Goal: Task Accomplishment & Management: Manage account settings

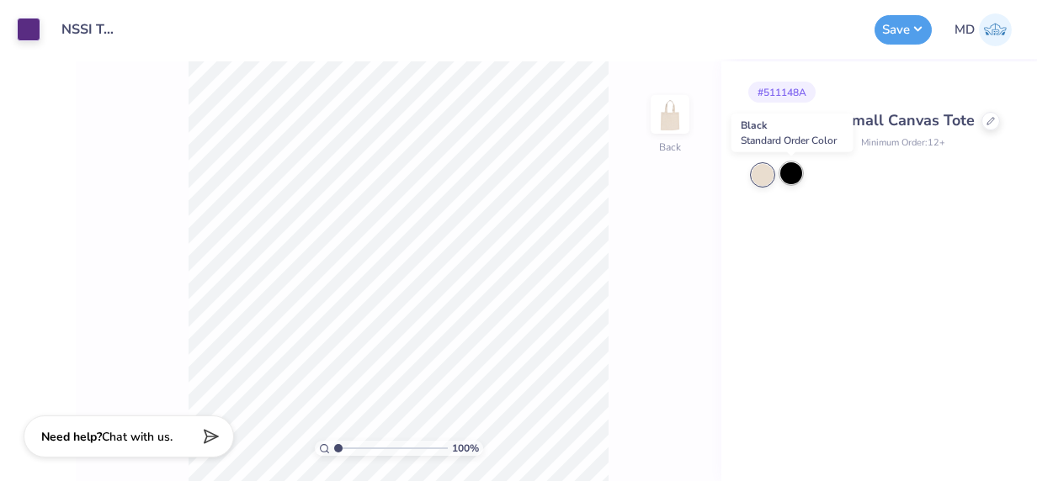
click at [793, 177] on div at bounding box center [791, 173] width 22 height 22
click at [761, 169] on div at bounding box center [762, 175] width 22 height 22
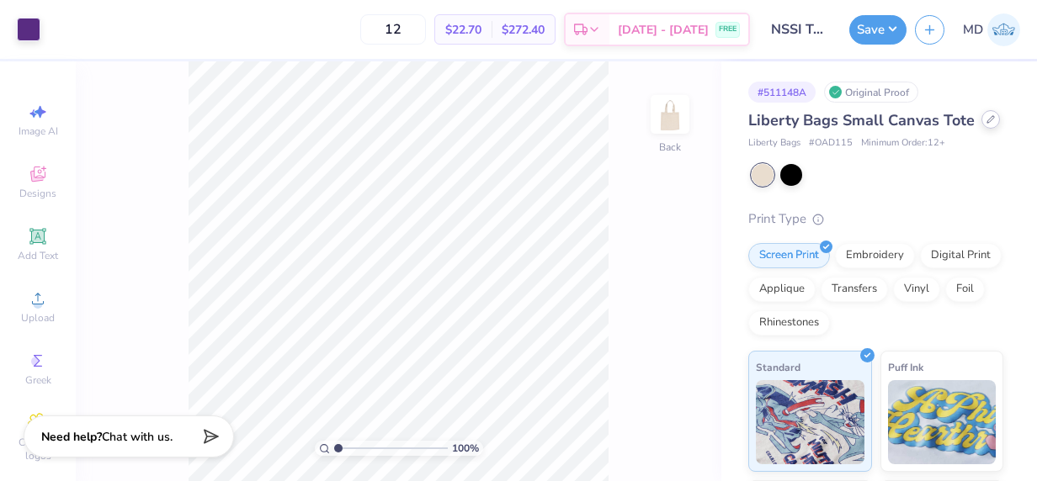
click at [496, 124] on icon at bounding box center [990, 119] width 8 height 8
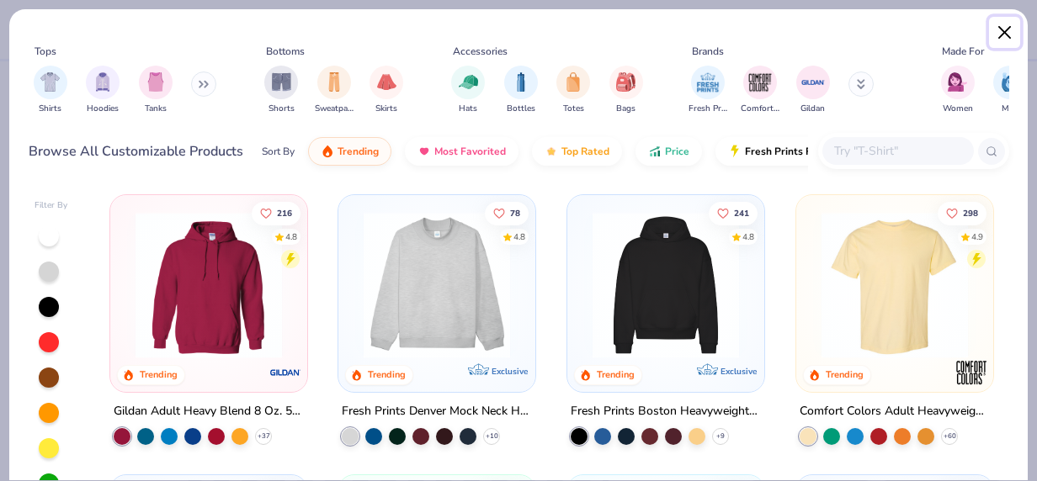
click at [496, 32] on button "Close" at bounding box center [1005, 33] width 32 height 32
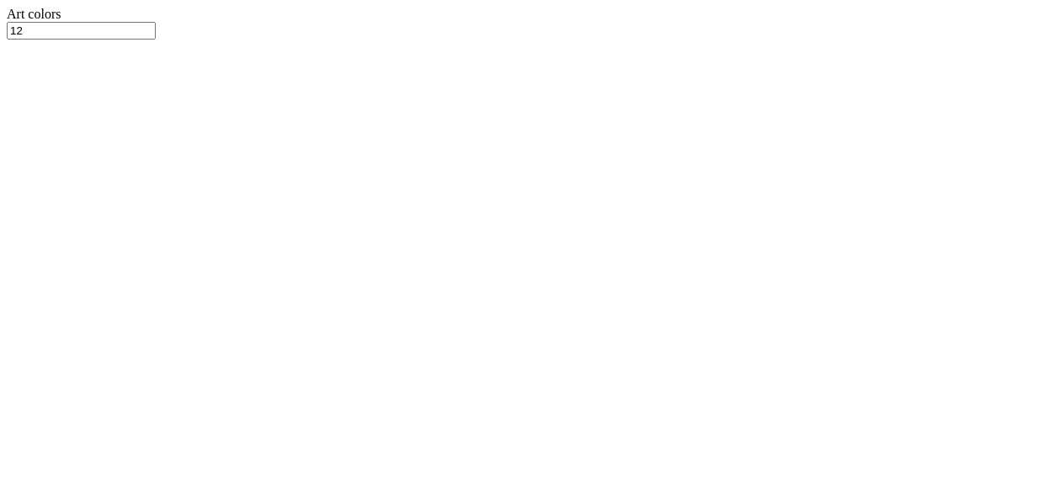
type textarea "x"
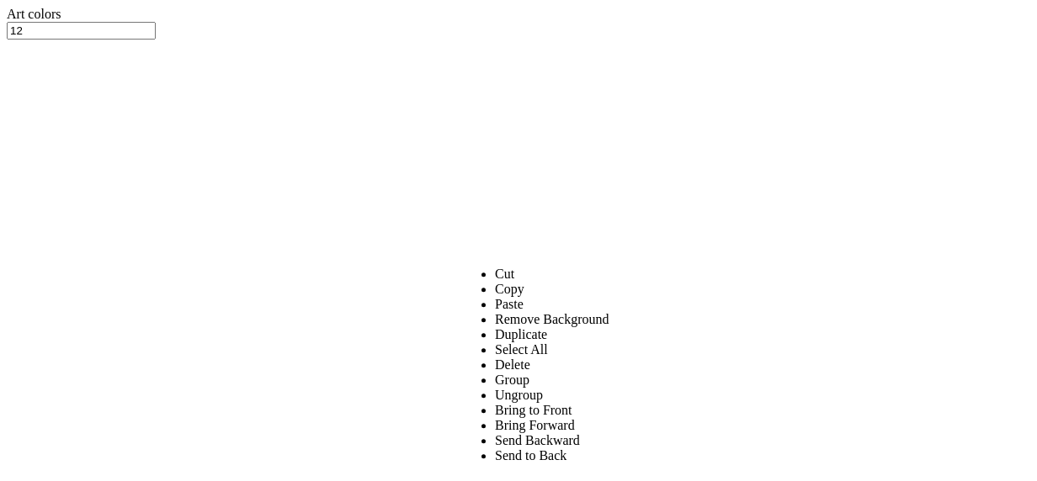
click at [504, 282] on li "Copy" at bounding box center [552, 289] width 114 height 15
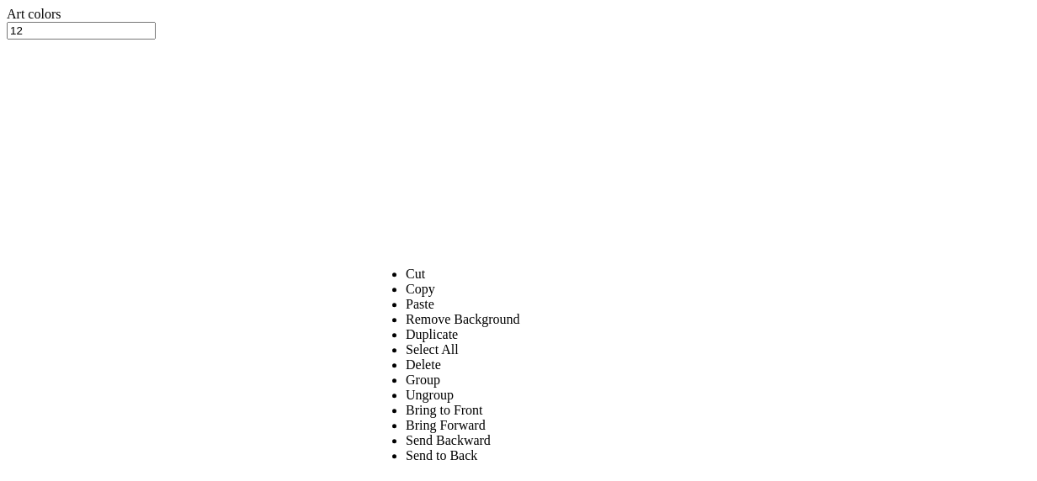
click at [427, 297] on li "Paste" at bounding box center [463, 304] width 114 height 15
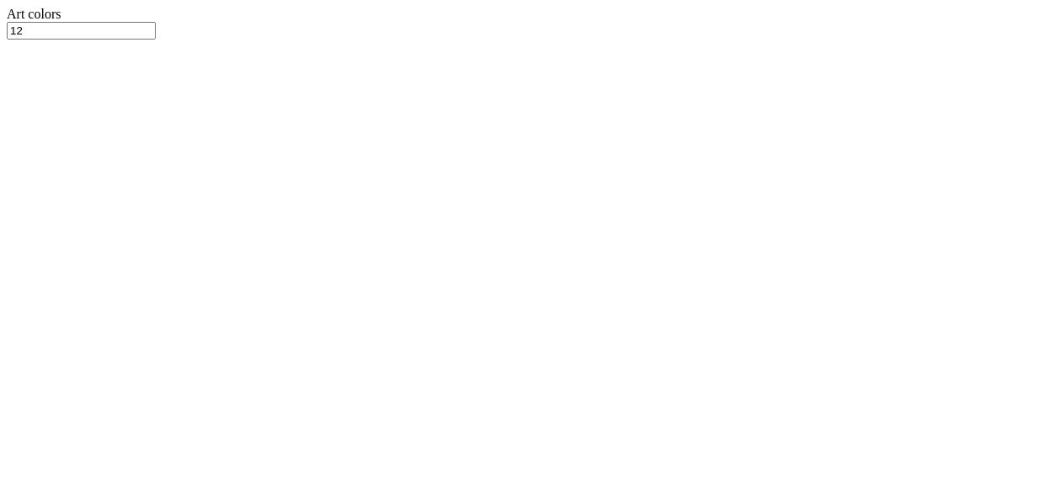
type input "7.86"
type input "1.04"
type input "9.61"
type input "10.56"
type input "1.39"
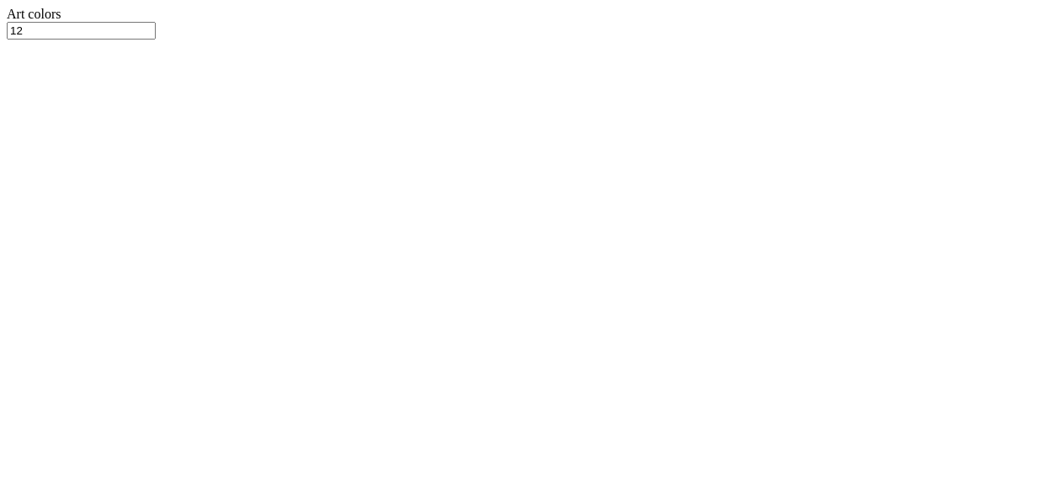
type input "9.25"
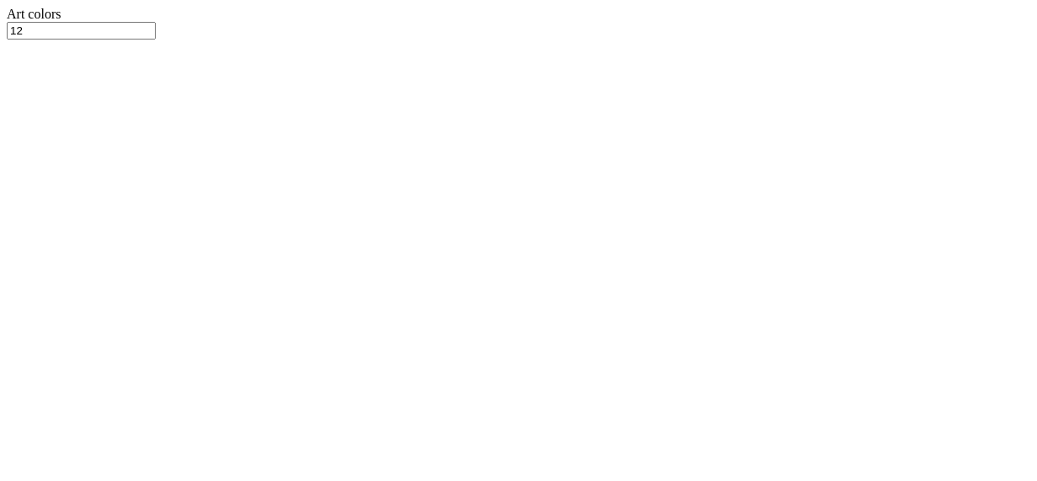
type input "6.00"
type input "1.48"
type input "11.61"
type input "3.00"
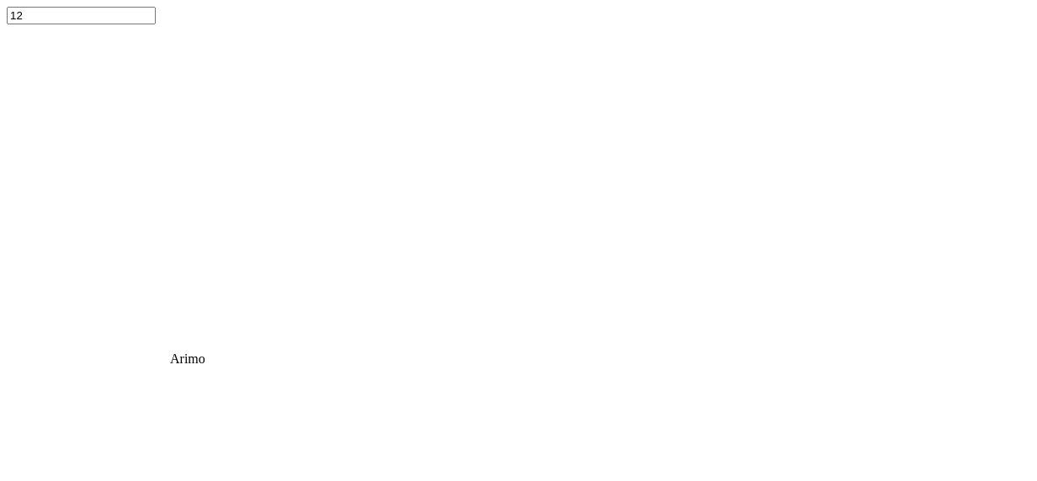
type input "5.80"
type input "1.59"
type input "11.70"
type input "4.76"
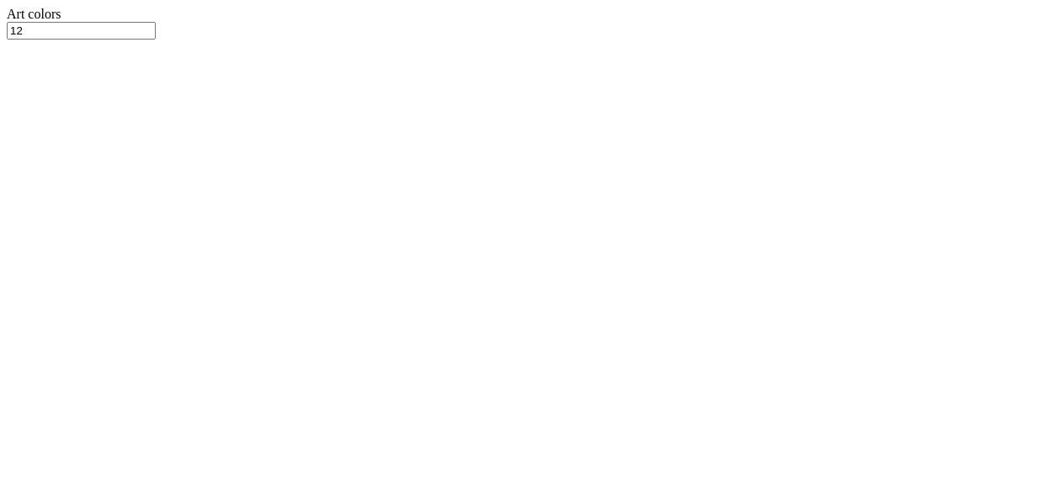
type input "1.17"
type input "3.31"
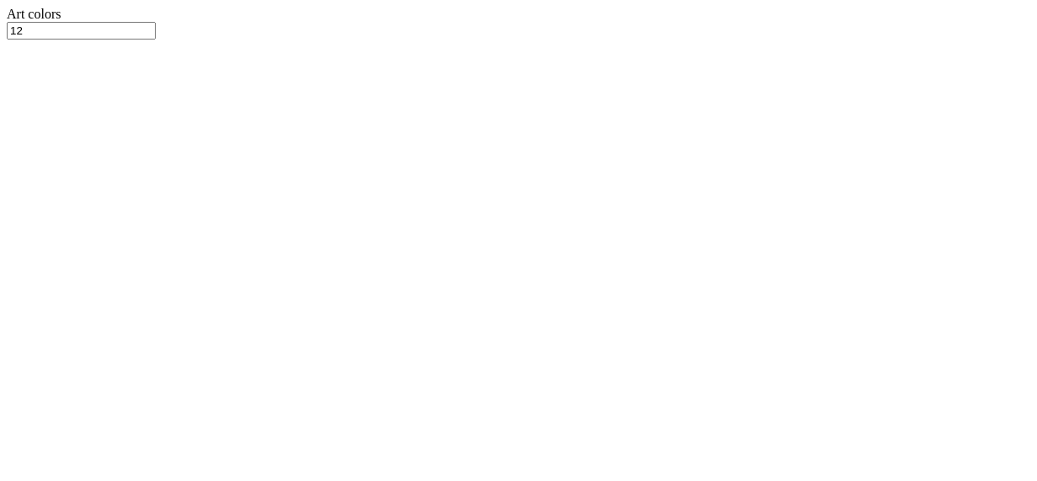
scroll to position [273, 0]
click at [22, 22] on div at bounding box center [518, 22] width 1023 height 0
type input "268"
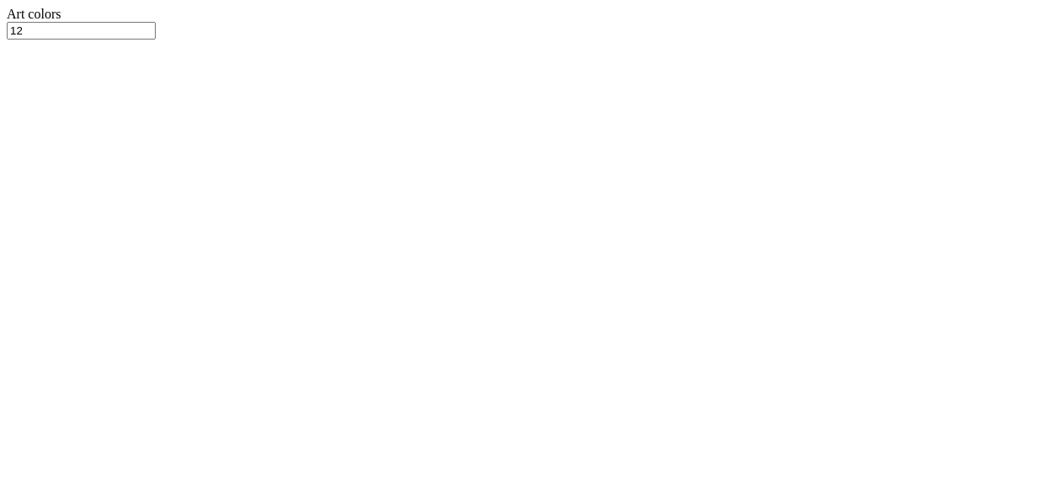
type input "6.90"
type input "2.43"
type input "10.41"
type input "4.76"
type input "1.17"
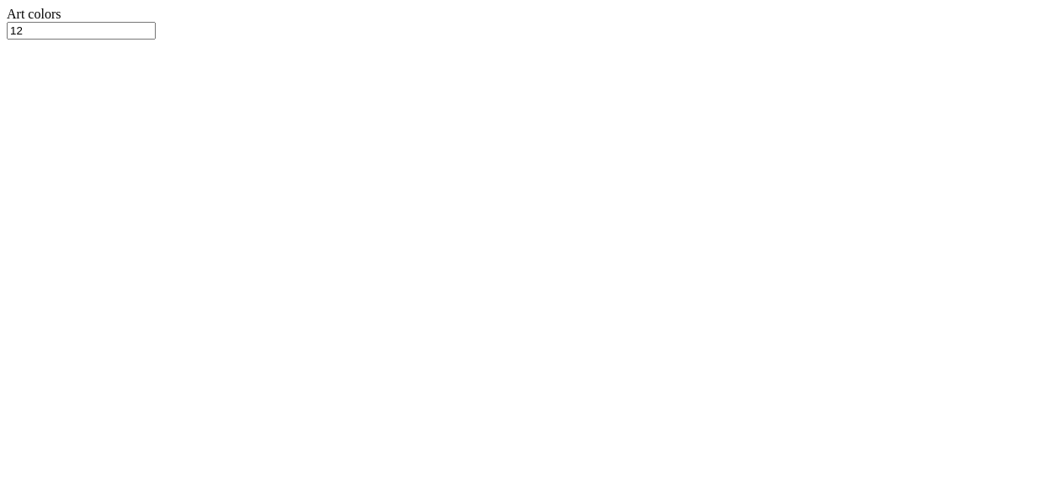
type input "3.31"
type input "4.58"
type input "1.61"
type input "3.39"
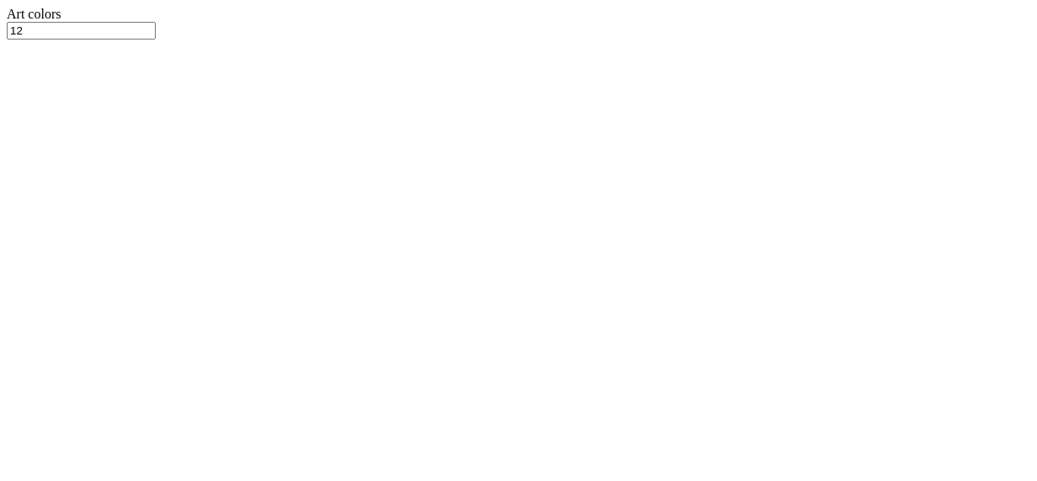
type input "4.6"
type input "1.6"
type input "4.60"
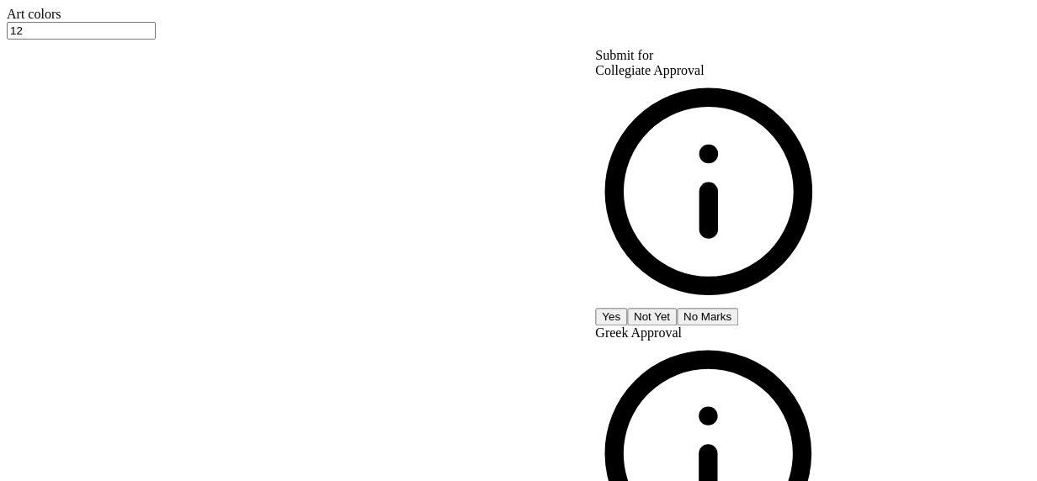
click at [627, 308] on button "Yes" at bounding box center [611, 317] width 32 height 18
type input "$33.08"
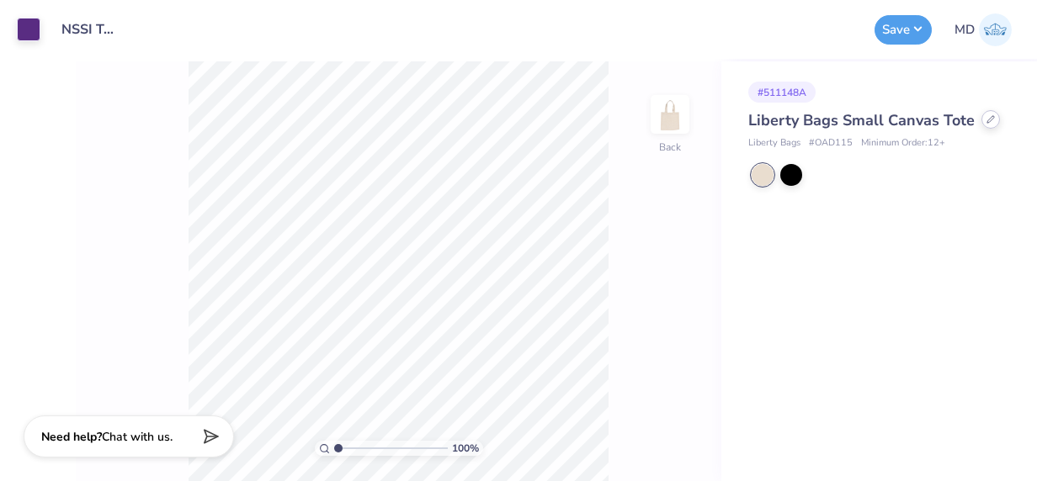
click at [986, 116] on icon at bounding box center [990, 119] width 8 height 8
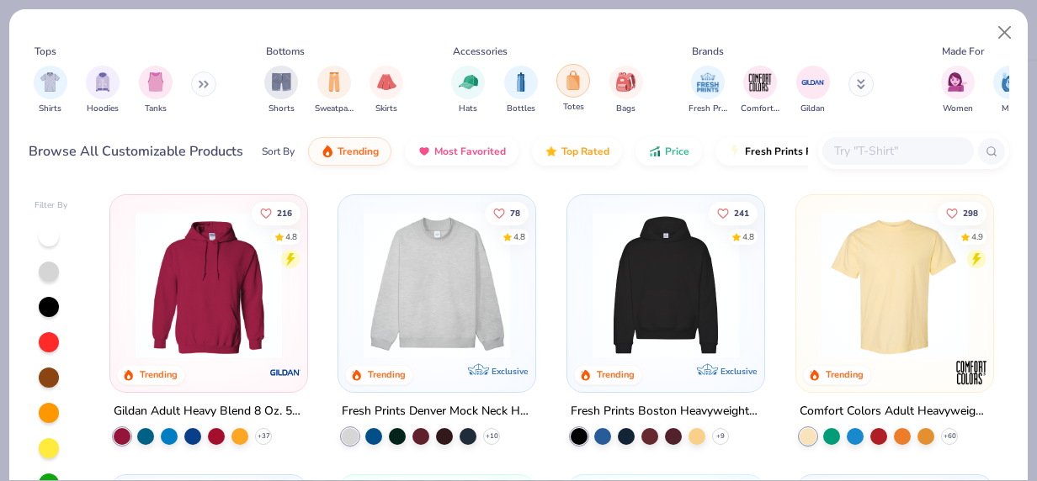
click at [573, 75] on img "filter for Totes" at bounding box center [573, 80] width 19 height 19
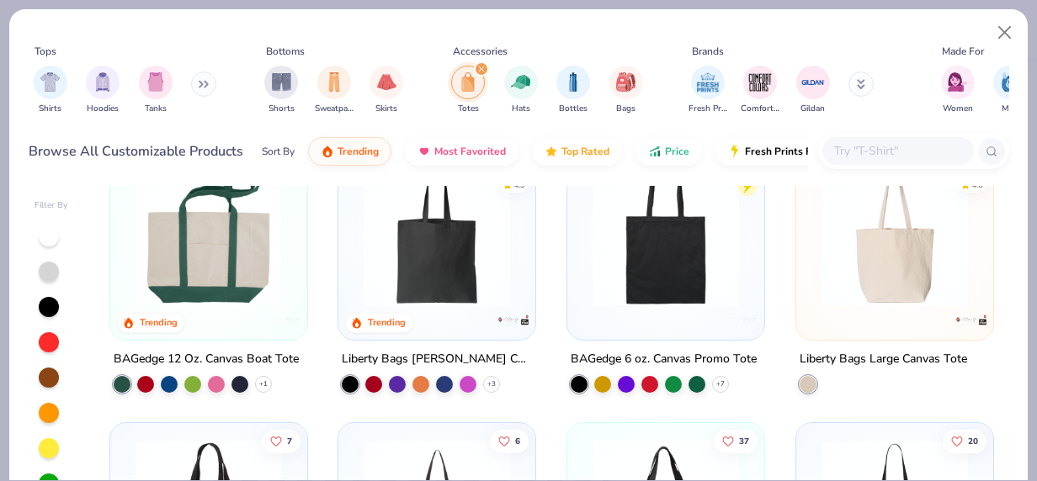
scroll to position [130, 0]
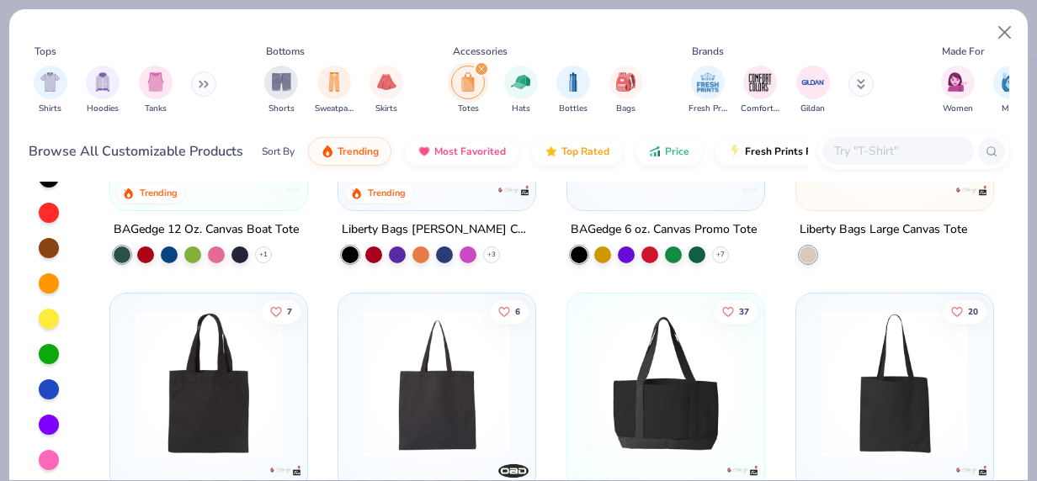
click at [49, 415] on div at bounding box center [49, 425] width 20 height 20
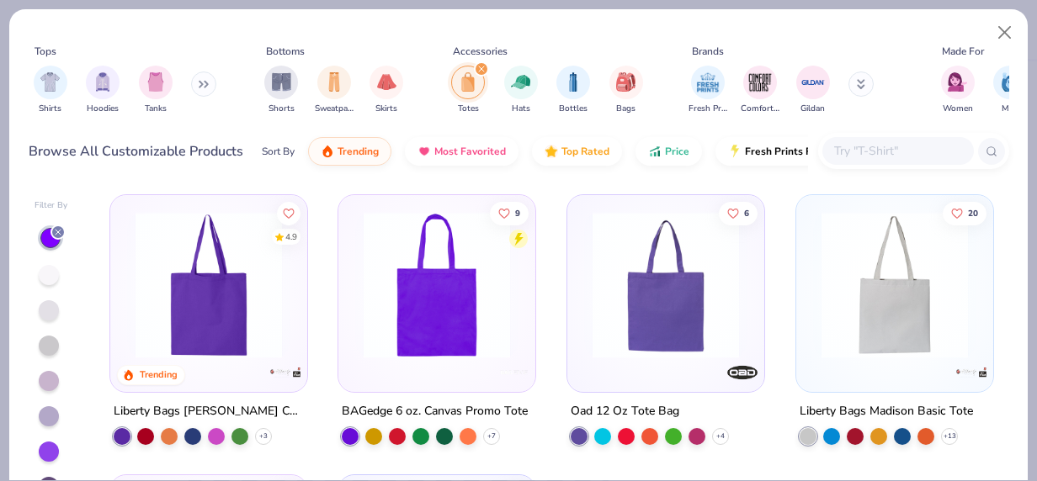
click at [658, 295] on img at bounding box center [665, 285] width 163 height 146
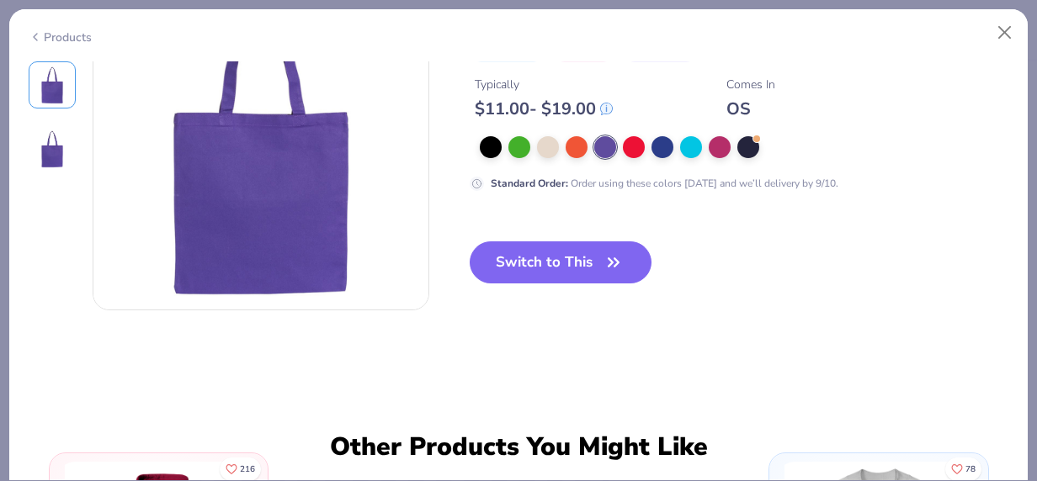
scroll to position [466, 0]
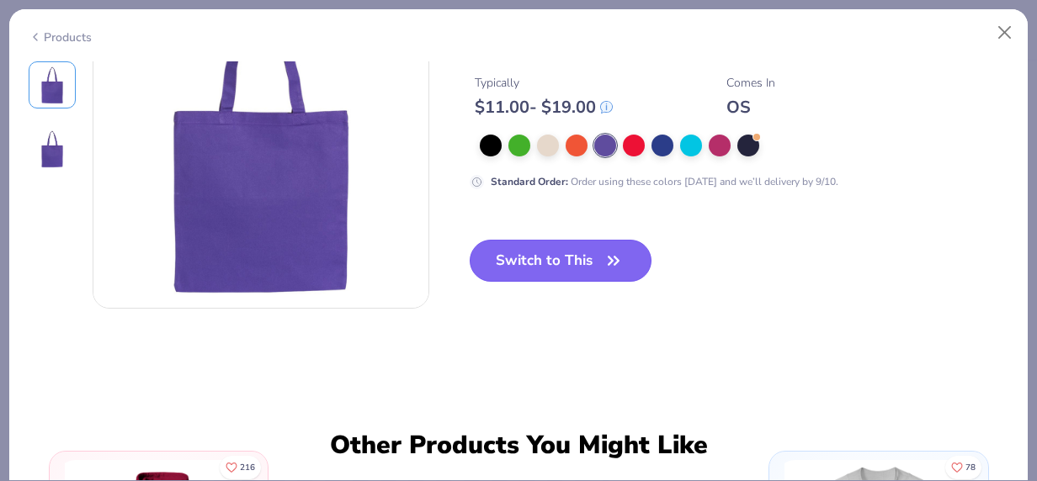
click at [569, 252] on button "Switch to This" at bounding box center [561, 261] width 183 height 42
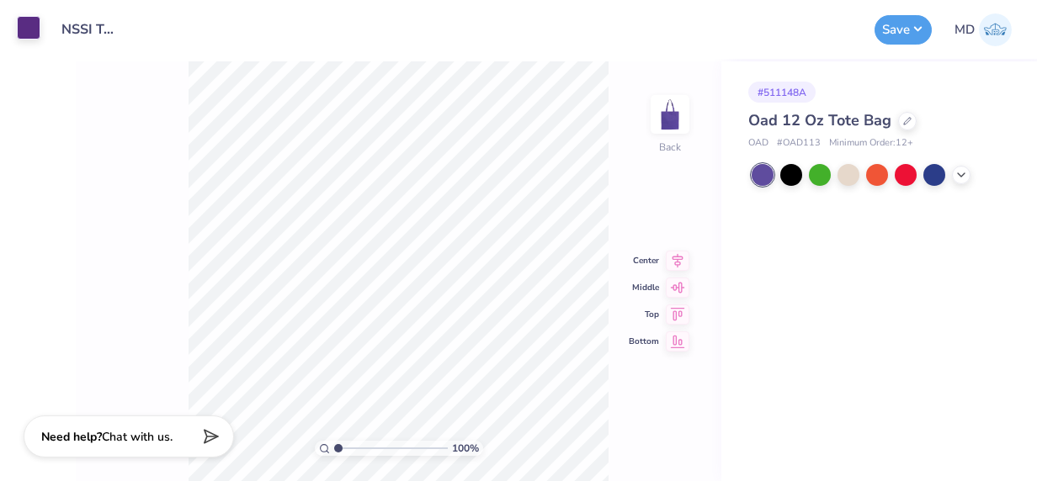
click at [31, 24] on div at bounding box center [29, 28] width 24 height 24
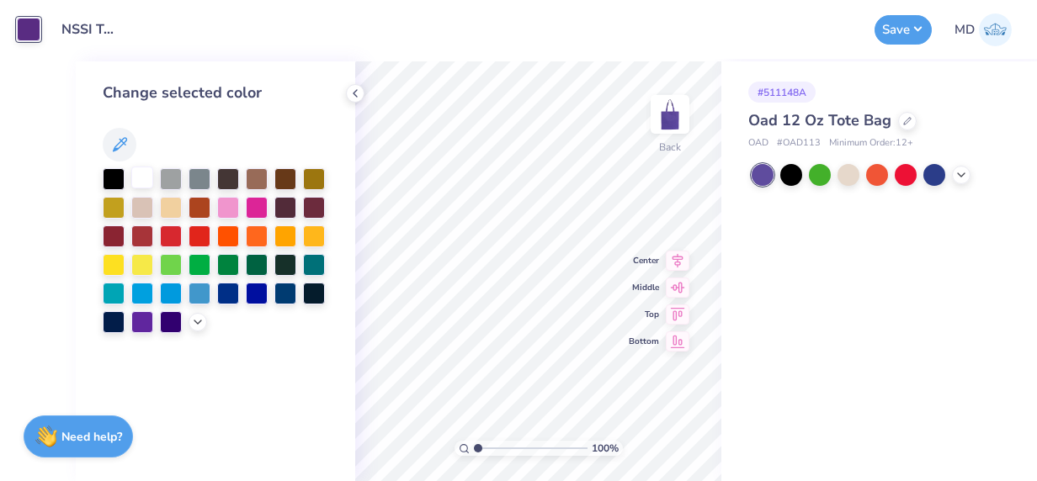
click at [143, 177] on div at bounding box center [142, 178] width 22 height 22
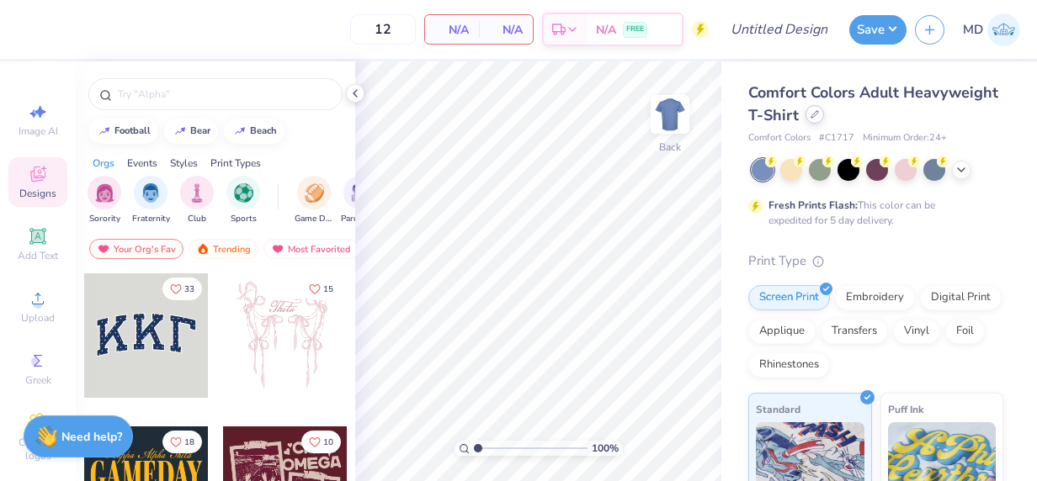
click at [824, 119] on div at bounding box center [814, 114] width 19 height 19
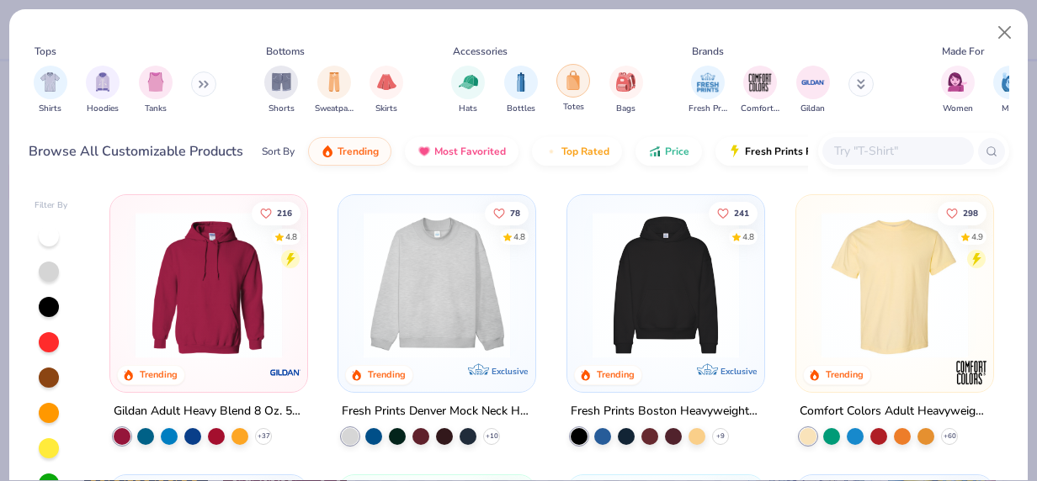
click at [572, 79] on img "filter for Totes" at bounding box center [573, 80] width 19 height 19
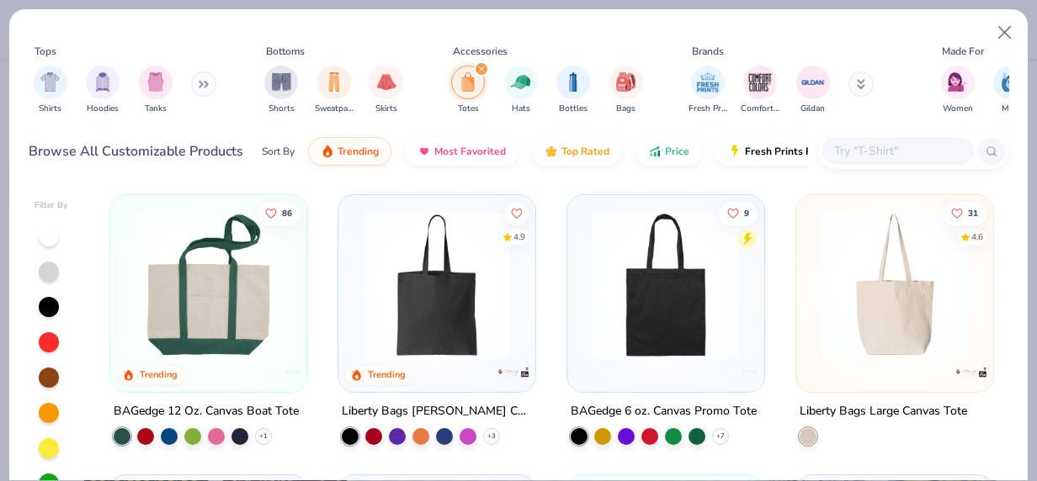
scroll to position [130, 0]
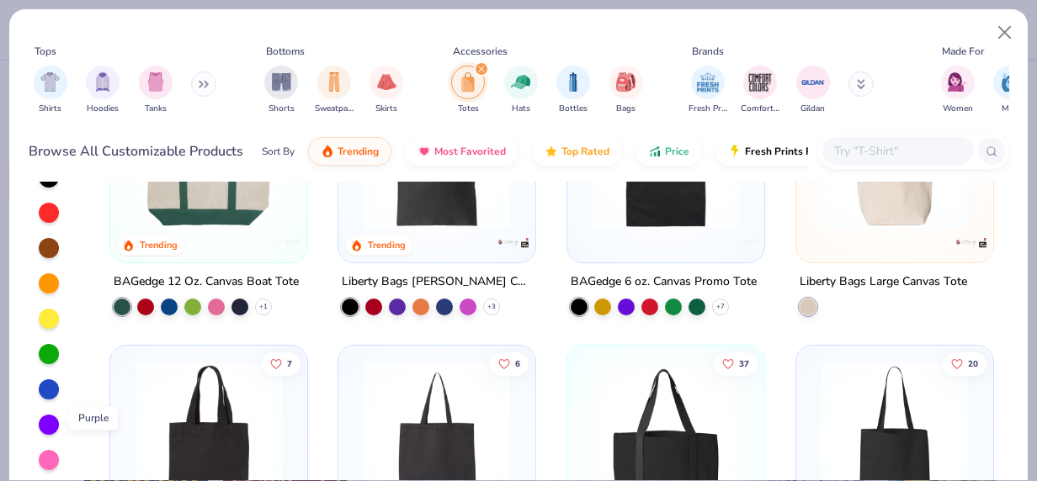
click at [40, 421] on div at bounding box center [49, 425] width 20 height 20
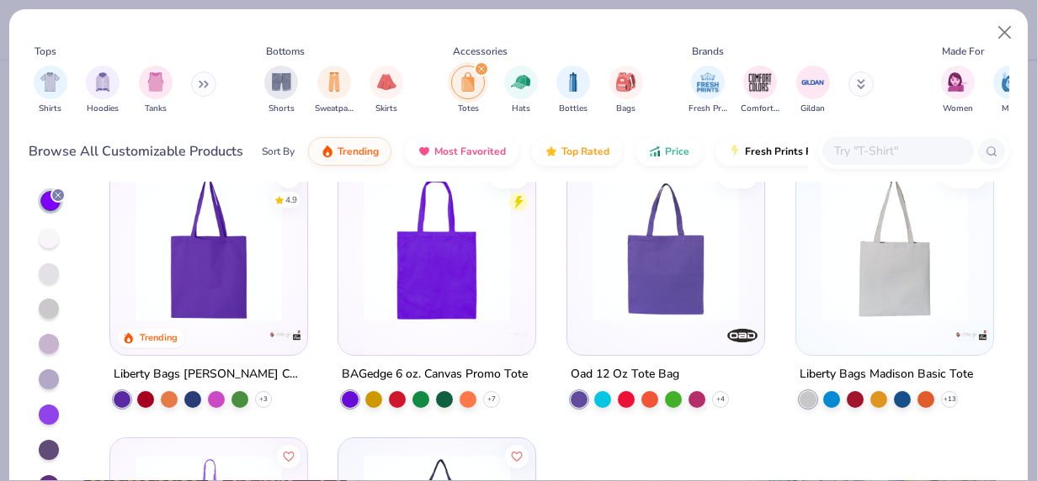
scroll to position [37, 0]
click at [650, 250] on img at bounding box center [665, 248] width 163 height 146
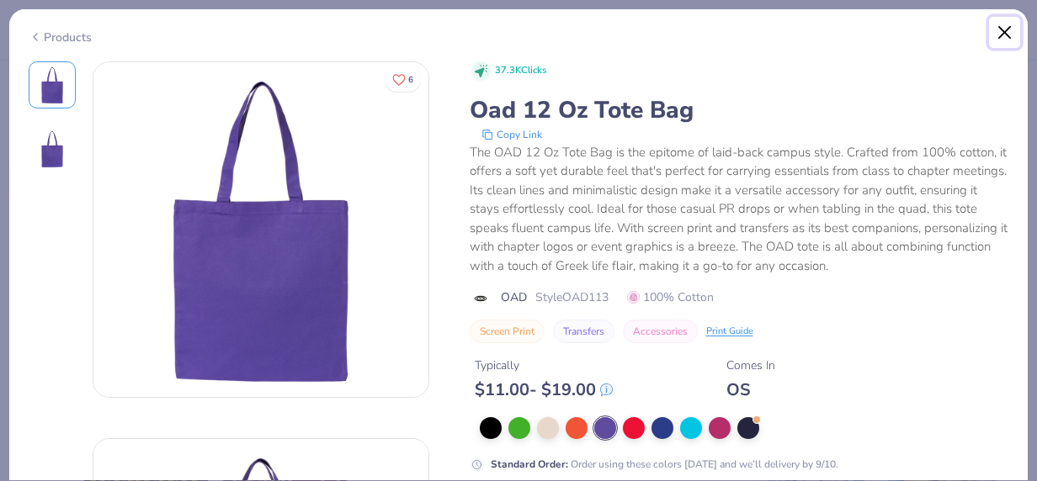
click at [1002, 32] on button "Close" at bounding box center [1005, 33] width 32 height 32
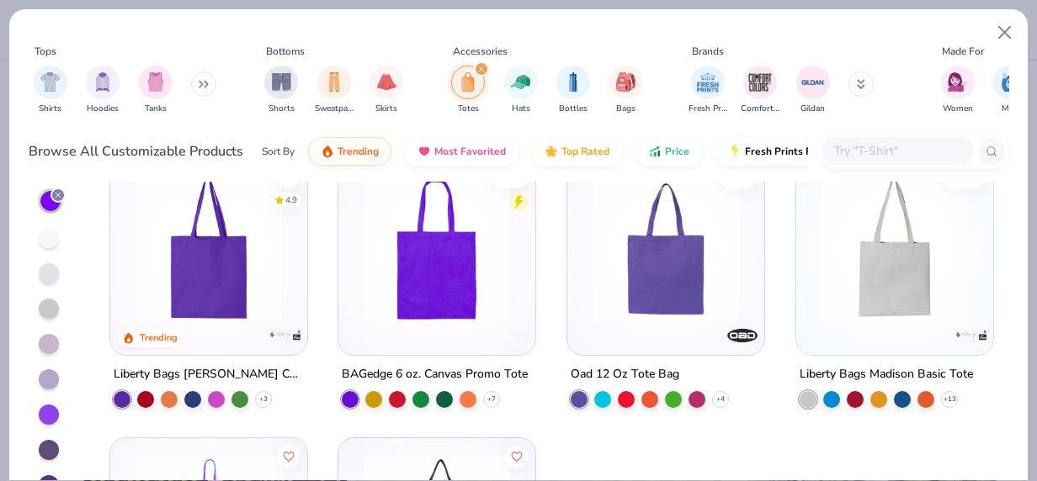
scroll to position [4, 0]
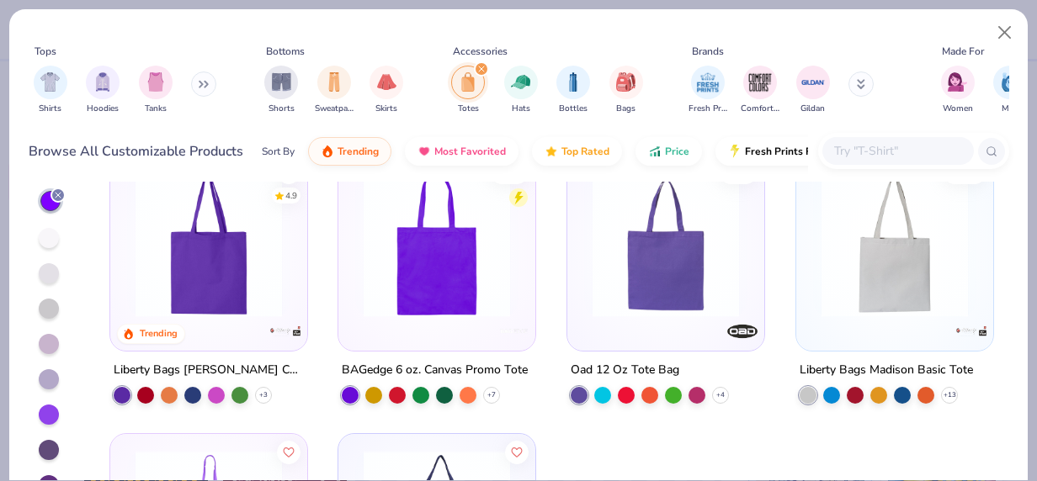
click at [900, 276] on img at bounding box center [894, 244] width 163 height 146
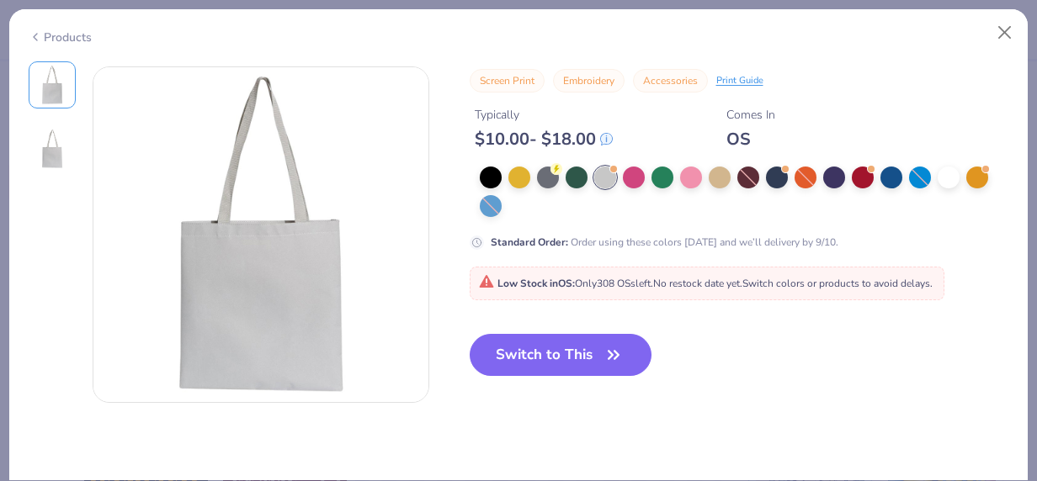
scroll to position [369, 0]
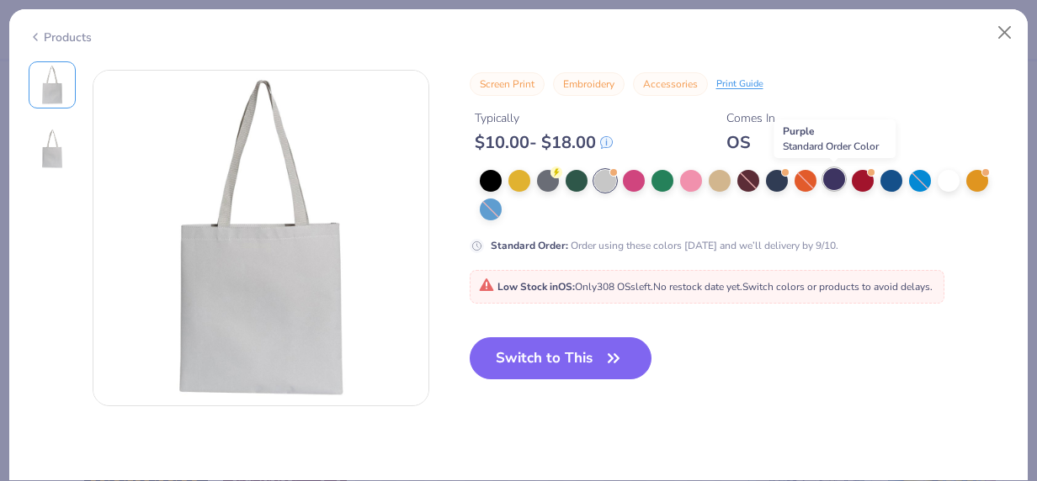
click at [837, 182] on div at bounding box center [834, 179] width 22 height 22
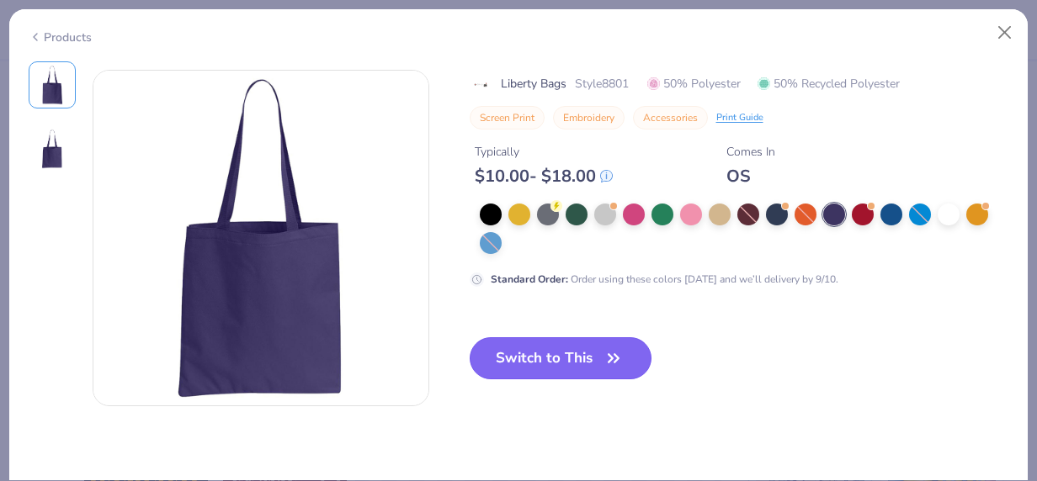
click at [574, 355] on button "Switch to This" at bounding box center [561, 358] width 183 height 42
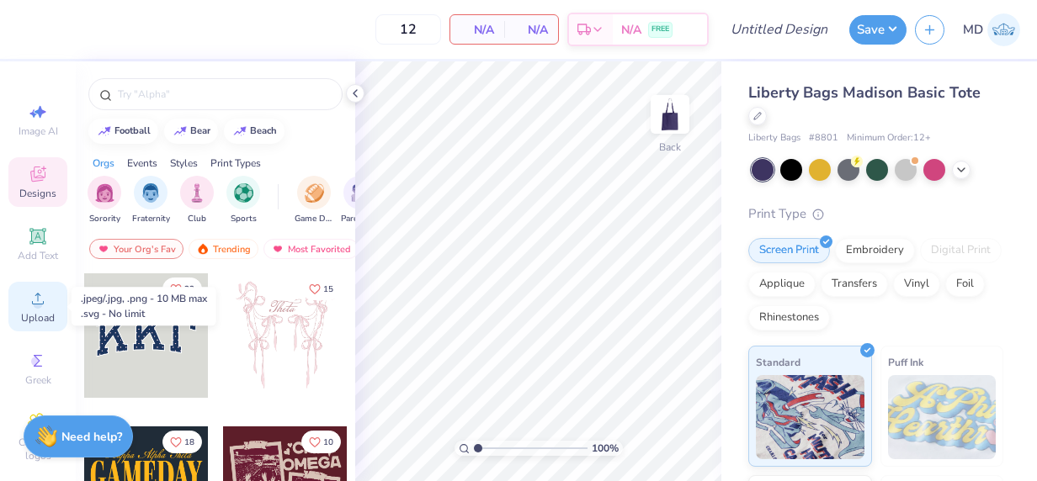
click at [28, 299] on icon at bounding box center [38, 299] width 20 height 20
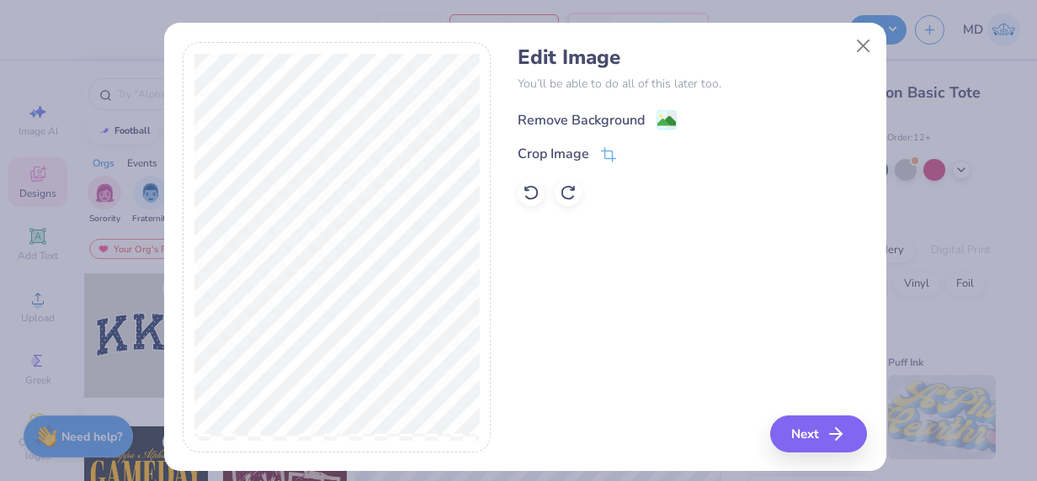
click at [576, 126] on div "Remove Background" at bounding box center [581, 120] width 127 height 20
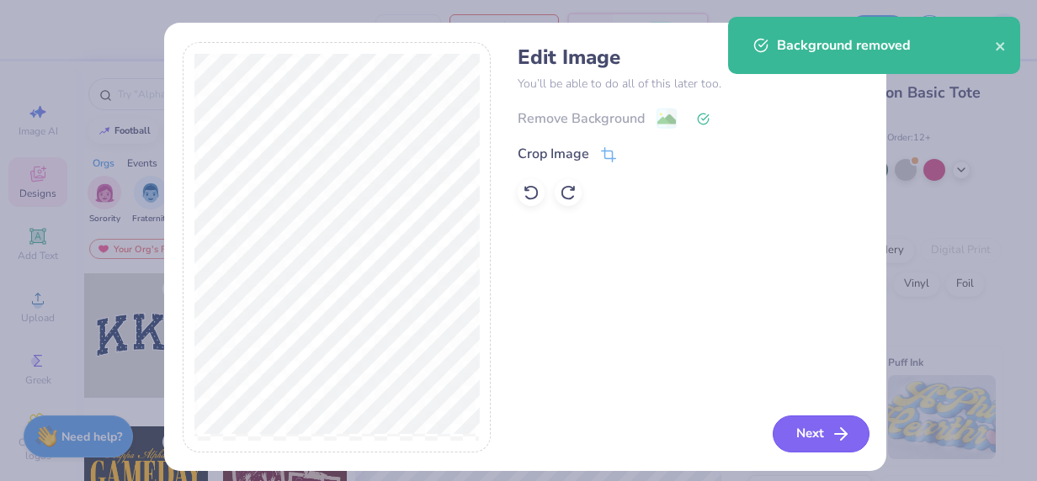
click at [801, 421] on button "Next" at bounding box center [820, 434] width 97 height 37
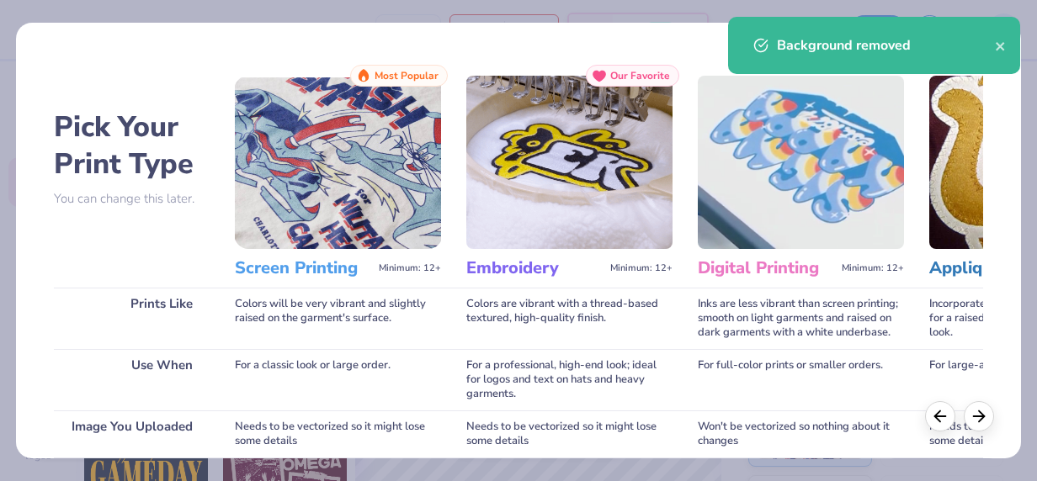
drag, startPoint x: 304, startPoint y: 302, endPoint x: 309, endPoint y: 212, distance: 90.2
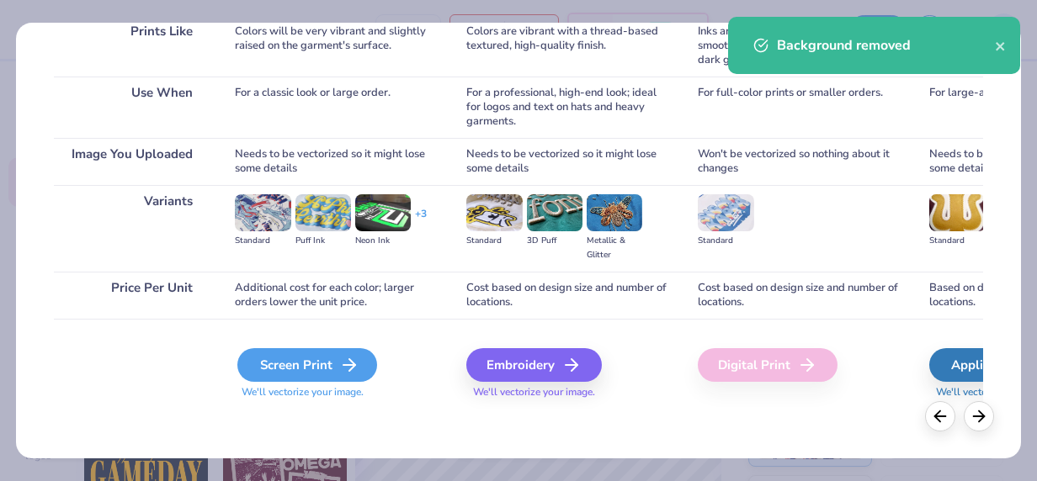
drag, startPoint x: 309, startPoint y: 212, endPoint x: 245, endPoint y: 377, distance: 176.9
click at [245, 377] on div "Screen Print" at bounding box center [307, 365] width 140 height 34
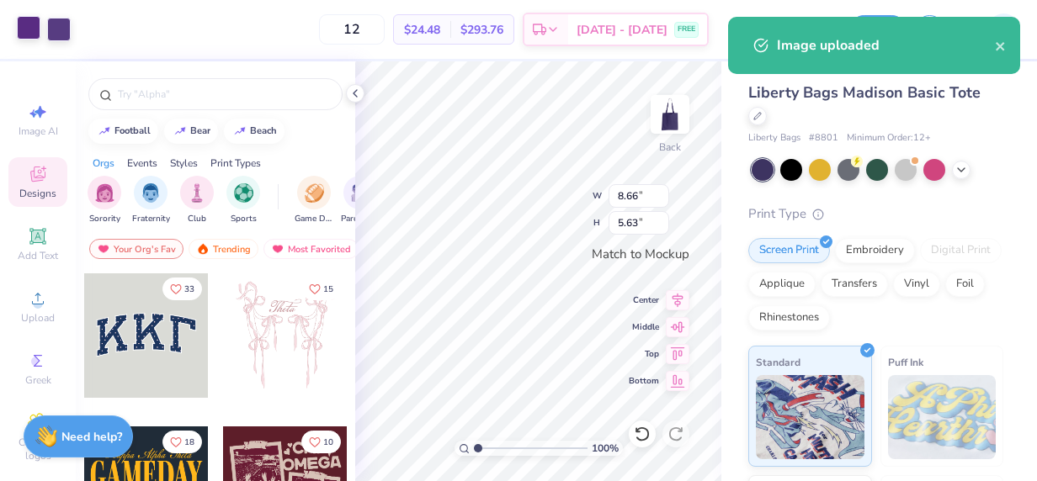
click at [23, 26] on div at bounding box center [29, 28] width 24 height 24
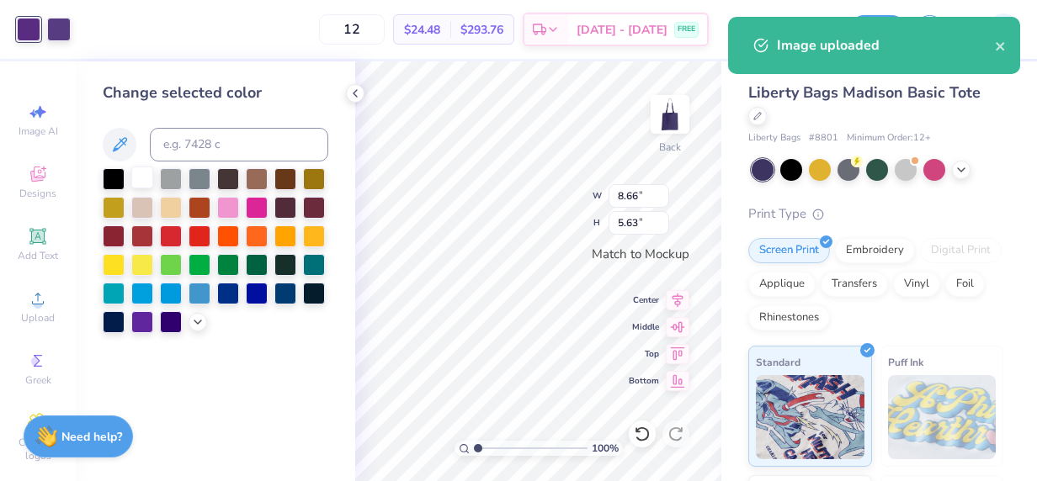
click at [145, 178] on div at bounding box center [142, 178] width 22 height 22
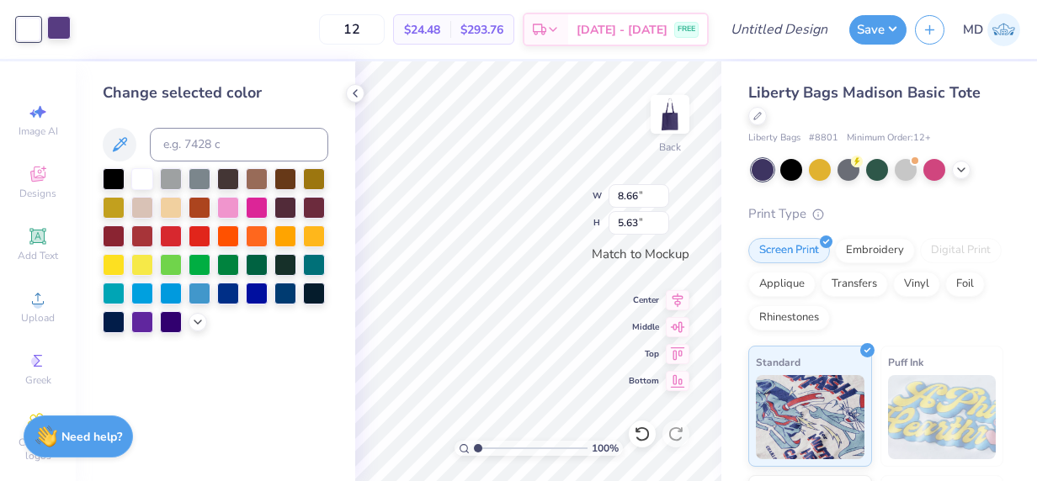
click at [49, 30] on div at bounding box center [59, 28] width 24 height 24
click at [141, 176] on div at bounding box center [142, 178] width 22 height 22
type input "9.00"
type input "5.85"
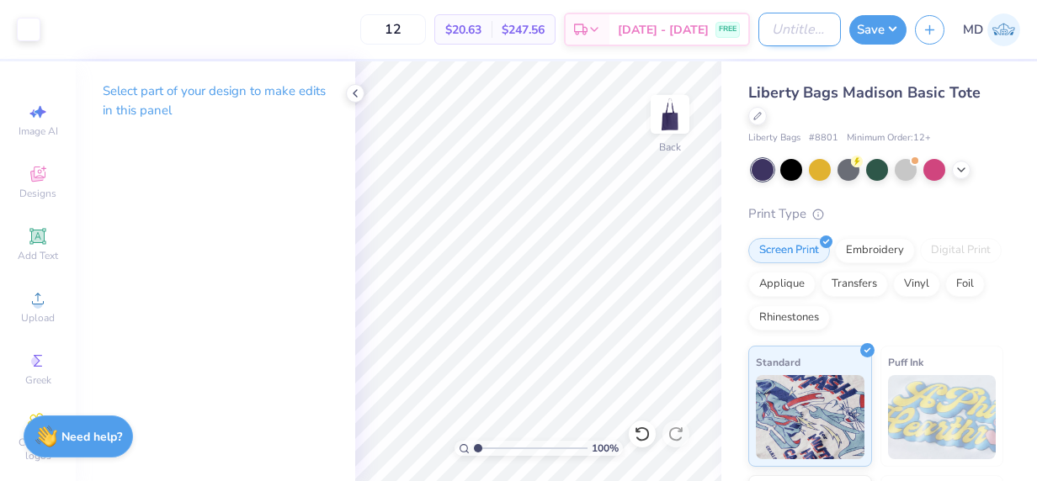
click at [804, 29] on input "Design Title" at bounding box center [799, 30] width 82 height 34
type input "NSSI Totebag 2"
click at [873, 34] on button "Save" at bounding box center [877, 27] width 57 height 29
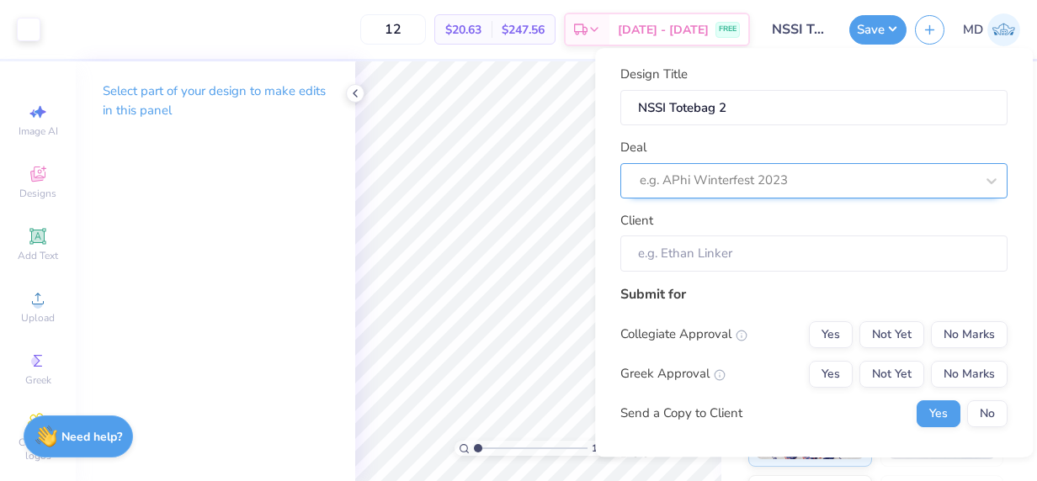
click at [723, 177] on div at bounding box center [807, 181] width 335 height 23
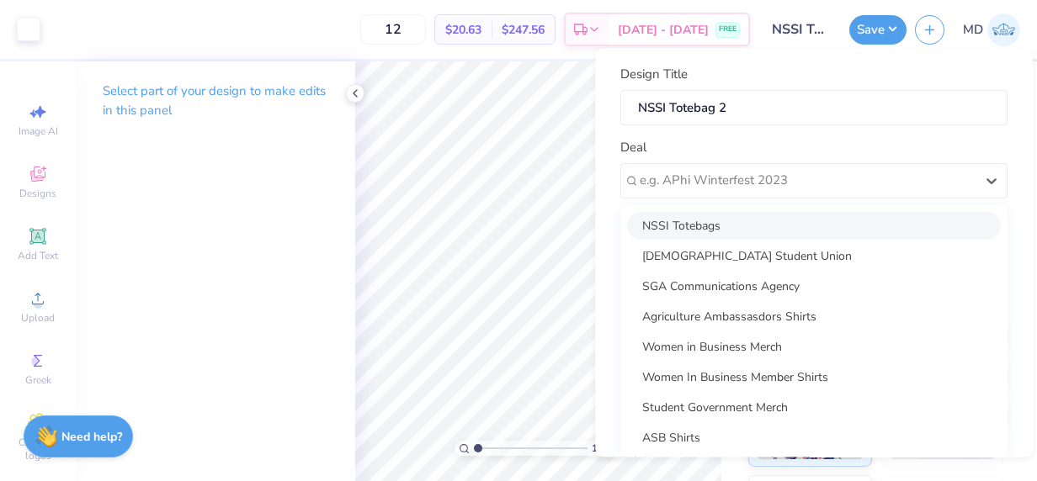
click at [700, 226] on div "NSSI Totebags" at bounding box center [814, 226] width 374 height 28
type input "[PERSON_NAME]"
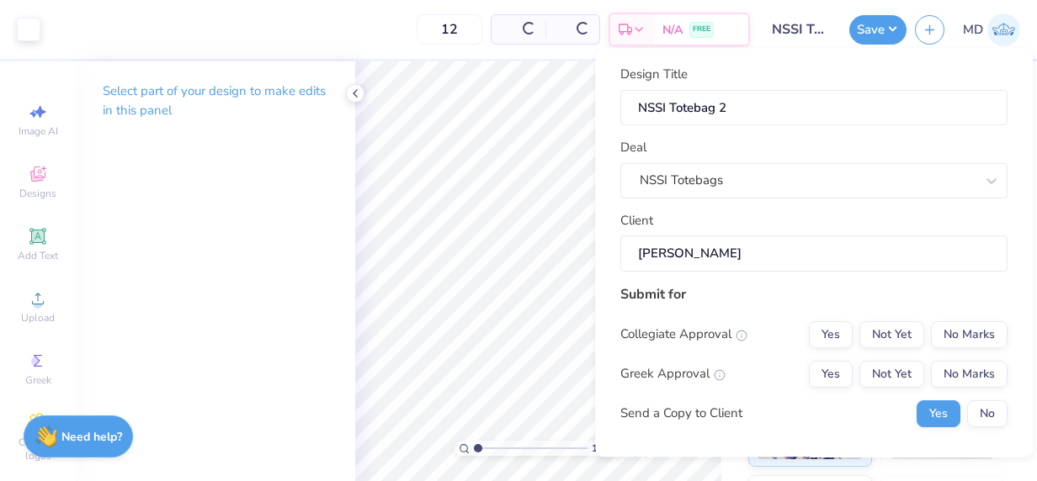
type input "$26.47"
click at [890, 25] on button "Save" at bounding box center [877, 27] width 57 height 29
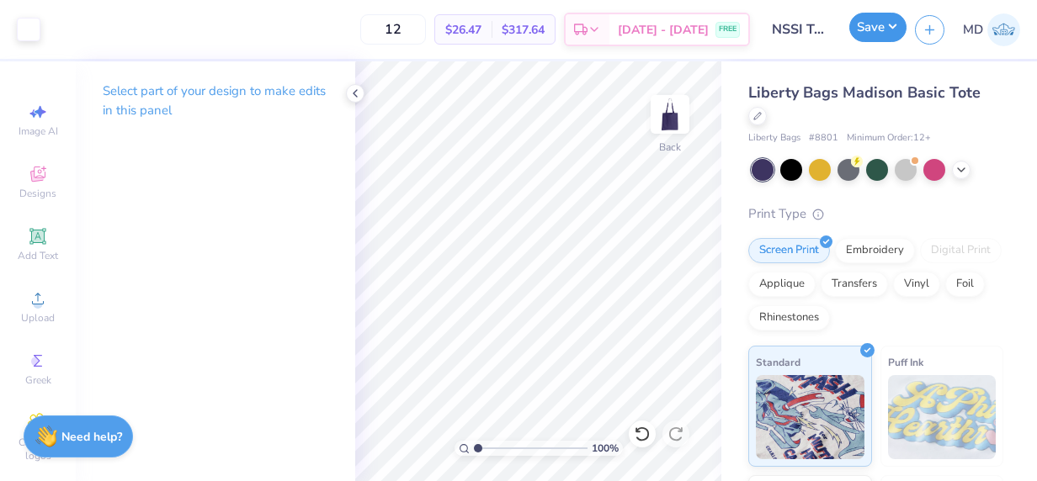
click at [874, 25] on button "Save" at bounding box center [877, 27] width 57 height 29
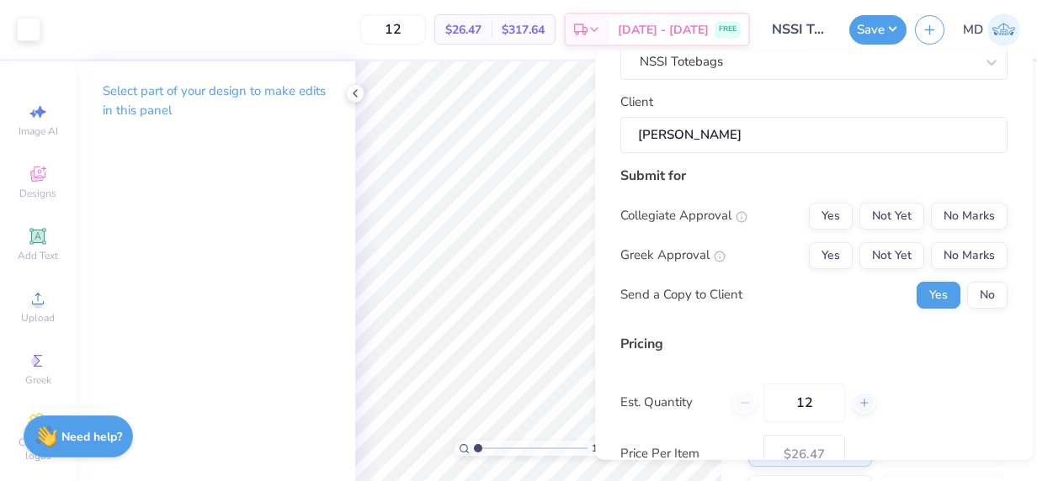
scroll to position [146, 0]
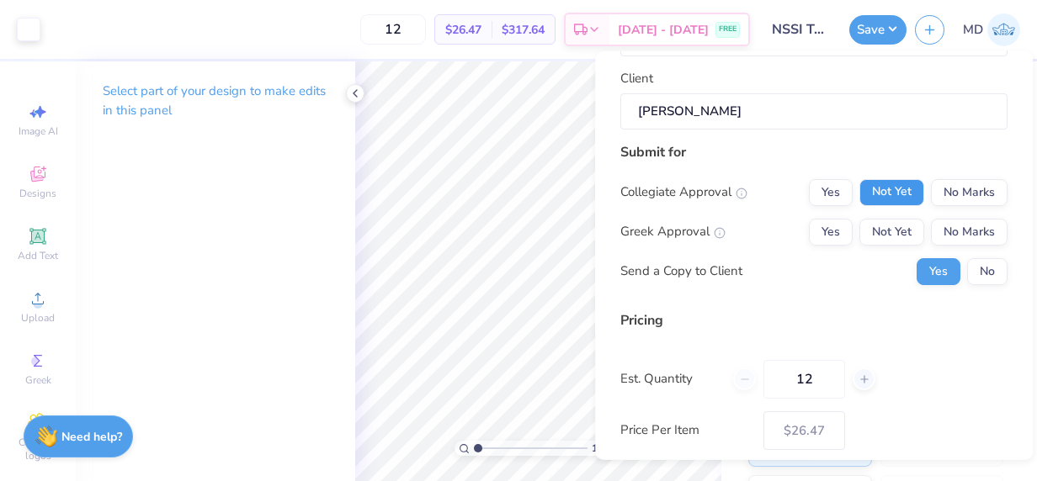
click at [873, 187] on button "Not Yet" at bounding box center [891, 191] width 65 height 27
click at [821, 187] on button "Yes" at bounding box center [831, 191] width 44 height 27
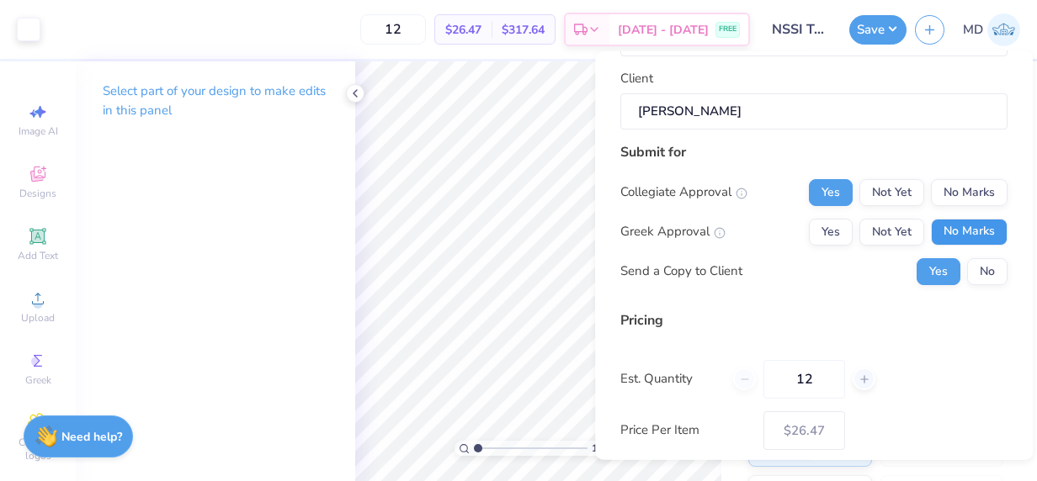
click at [941, 229] on button "No Marks" at bounding box center [969, 231] width 77 height 27
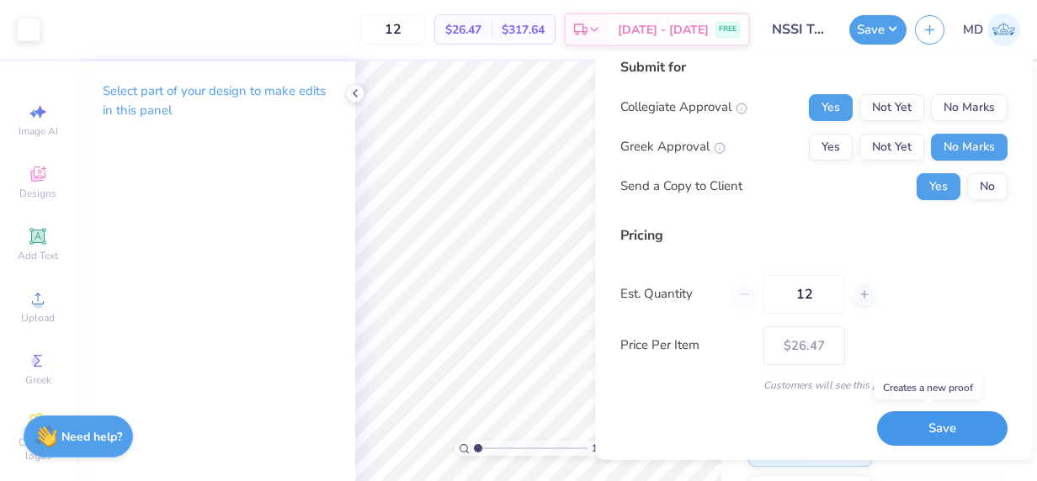
click at [885, 421] on button "Save" at bounding box center [942, 428] width 130 height 35
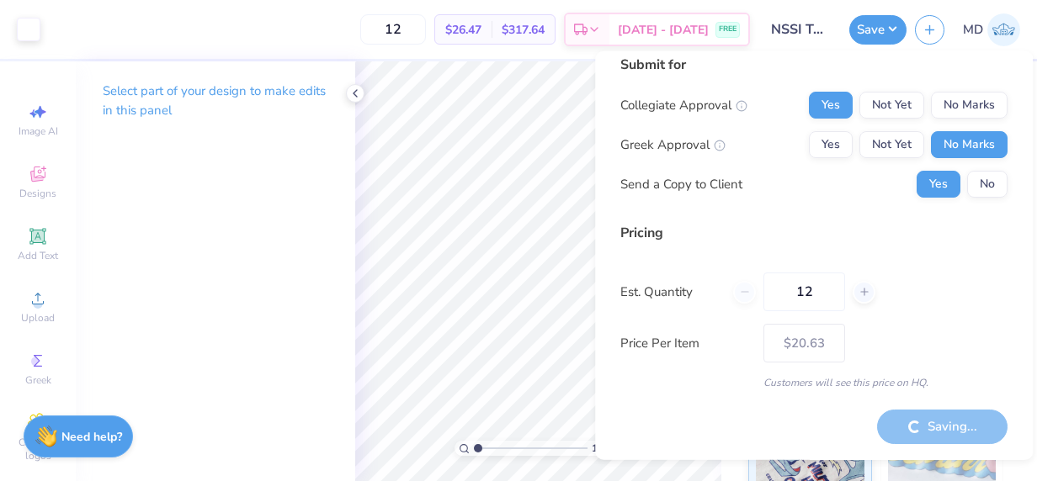
scroll to position [13, 0]
type input "– –"
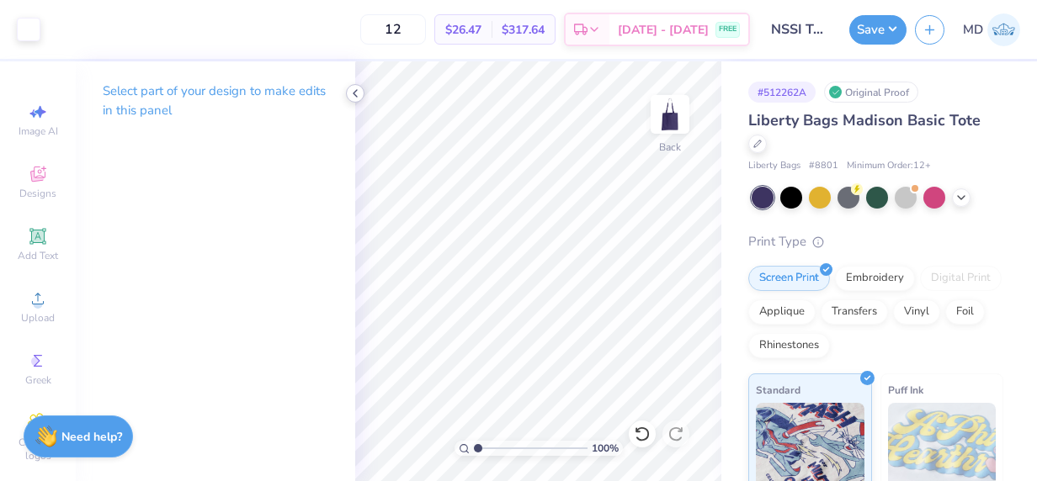
click at [352, 88] on icon at bounding box center [354, 93] width 13 height 13
